Goal: Obtain resource: Download file/media

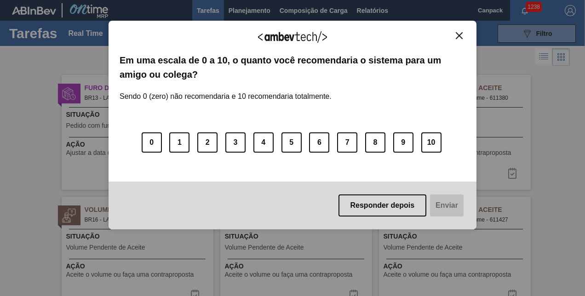
click at [462, 32] on button "Close" at bounding box center [459, 36] width 12 height 8
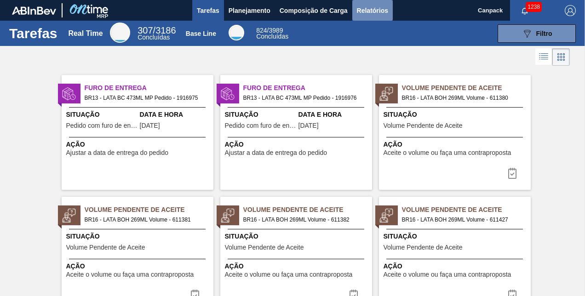
click at [374, 9] on span "Relatórios" at bounding box center [372, 10] width 31 height 11
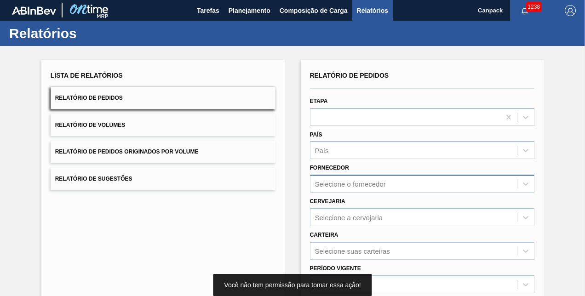
scroll to position [129, 0]
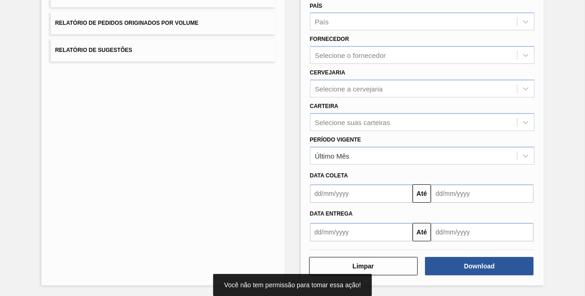
click at [346, 199] on input "text" at bounding box center [361, 194] width 103 height 18
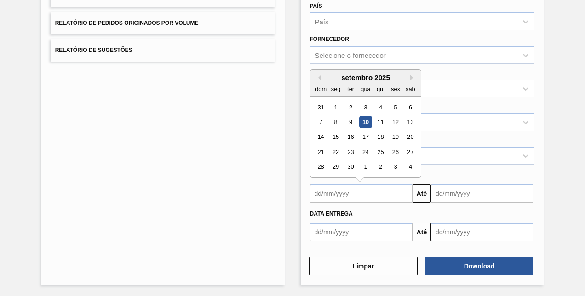
click at [368, 125] on div "10" at bounding box center [365, 122] width 12 height 12
type input "[DATE]"
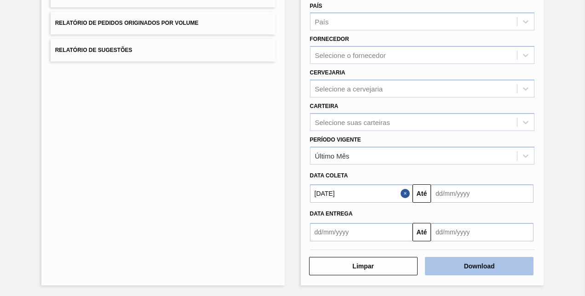
click at [467, 266] on button "Download" at bounding box center [479, 266] width 109 height 18
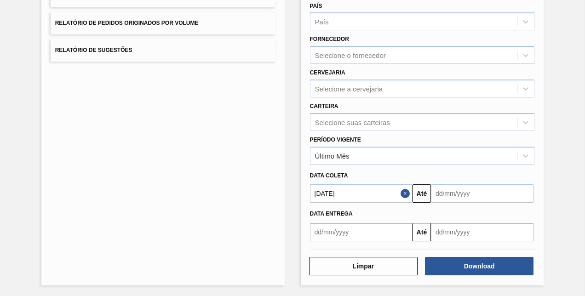
scroll to position [0, 0]
